Goal: Task Accomplishment & Management: Use online tool/utility

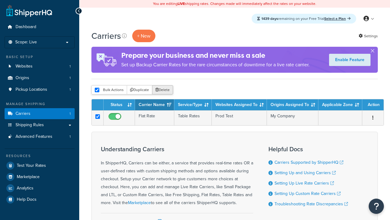
click at [162, 90] on button "Delete" at bounding box center [162, 89] width 21 height 9
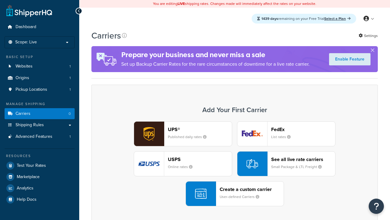
click at [235, 164] on div "UPS® Published daily rates FedEx List rates USPS Online rates See all live rate…" at bounding box center [235, 163] width 274 height 85
click at [235, 194] on div "Create a custom carrier User-defined Carriers" at bounding box center [252, 193] width 64 height 15
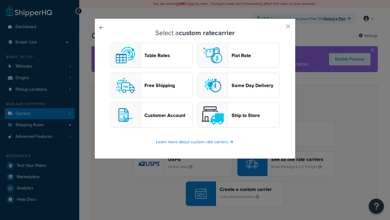
click at [152, 56] on header "Table Rates" at bounding box center [169, 55] width 48 height 6
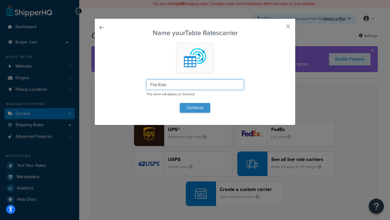
type input "Flat Rate"
click at [195, 107] on button "Continue" at bounding box center [195, 108] width 30 height 10
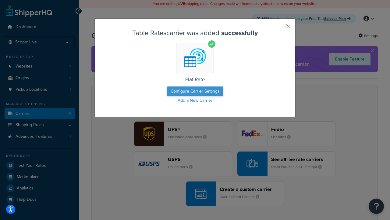
click at [195, 91] on button "Configure Carrier Settings" at bounding box center [195, 91] width 56 height 10
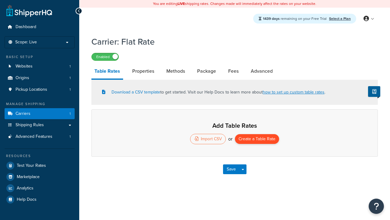
click at [257, 139] on button "Create a Table Rate" at bounding box center [257, 139] width 44 height 10
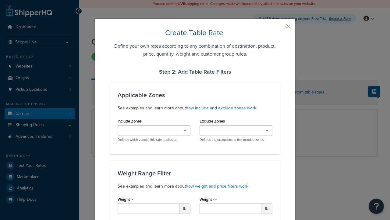
type input "10"
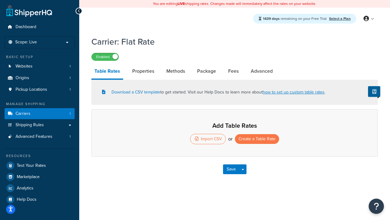
select select "25"
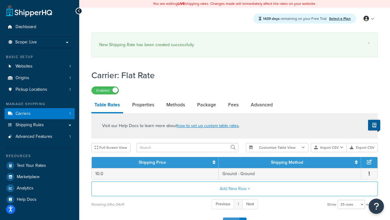
click at [231, 217] on button "Save" at bounding box center [231, 222] width 16 height 10
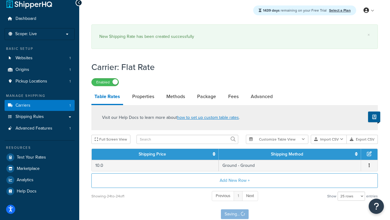
scroll to position [0, 0]
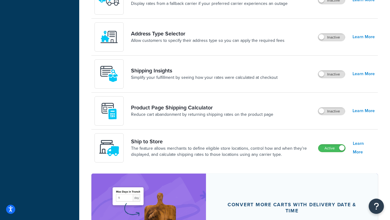
scroll to position [524, 0]
